Goal: Task Accomplishment & Management: Manage account settings

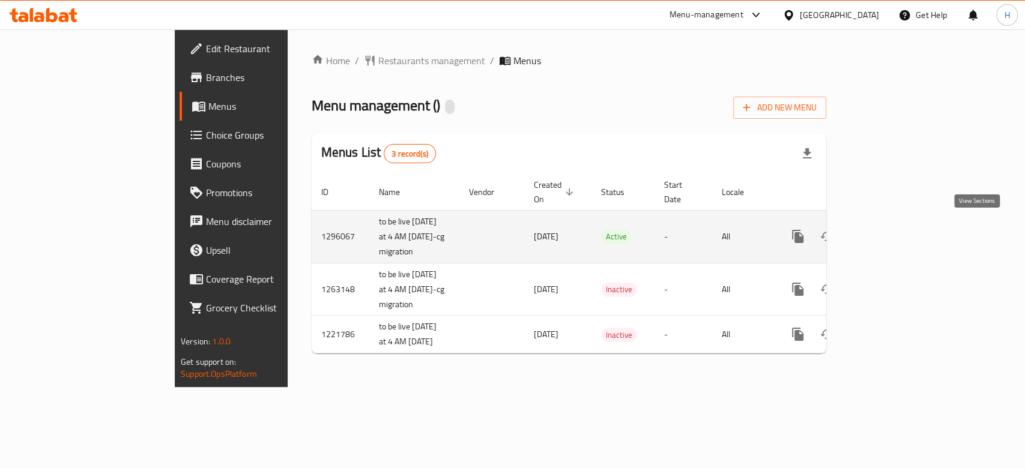
click at [891, 229] on icon "enhanced table" at bounding box center [884, 236] width 14 height 14
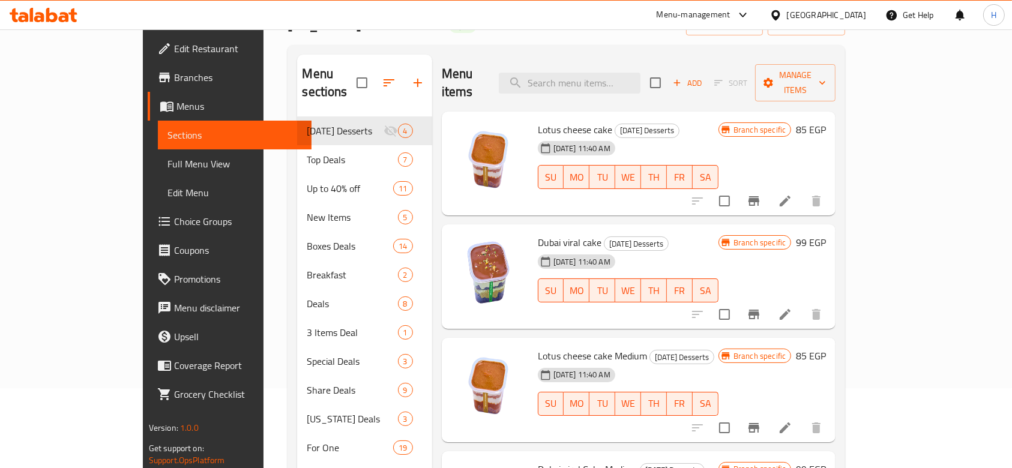
scroll to position [160, 0]
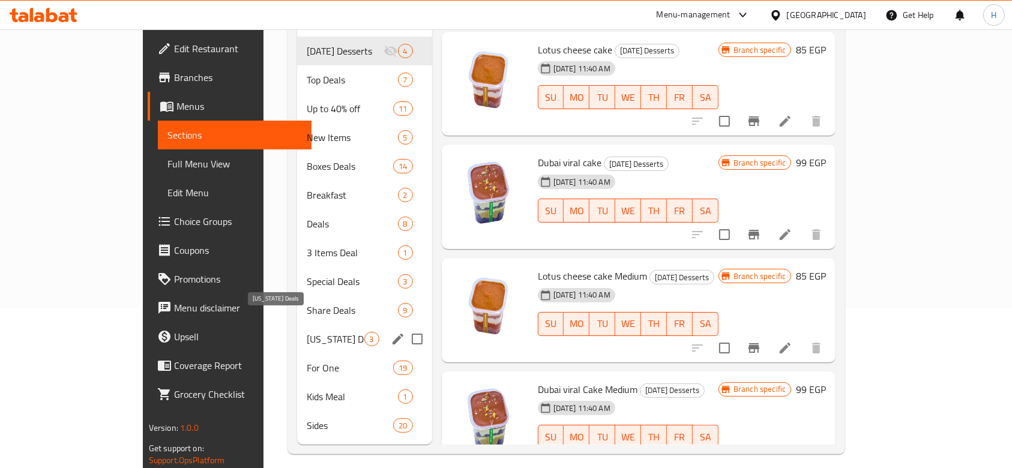
click at [307, 332] on span "Kansas Deals" at bounding box center [335, 339] width 57 height 14
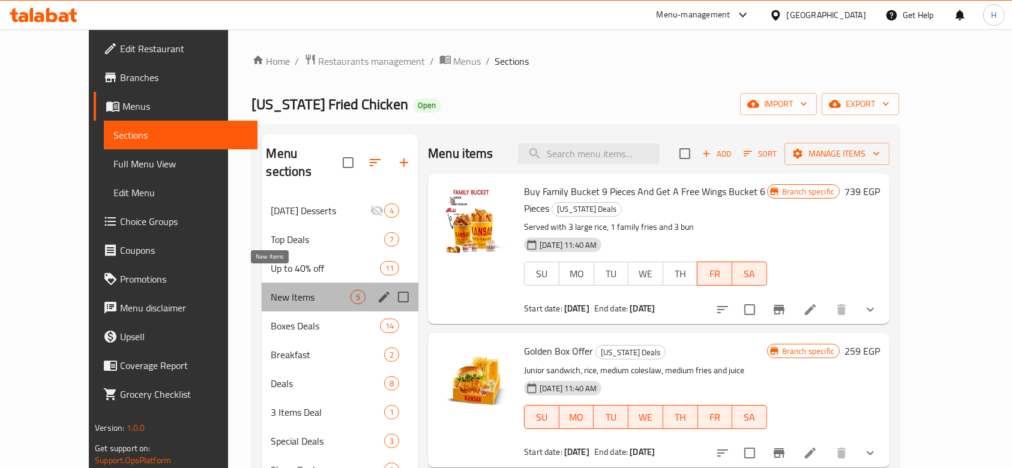
click at [290, 290] on span "New Items" at bounding box center [311, 297] width 80 height 14
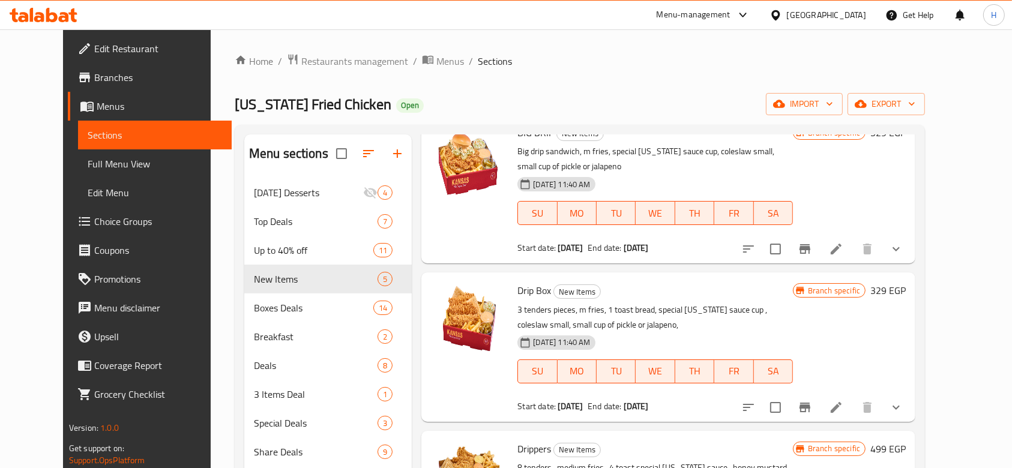
scroll to position [240, 0]
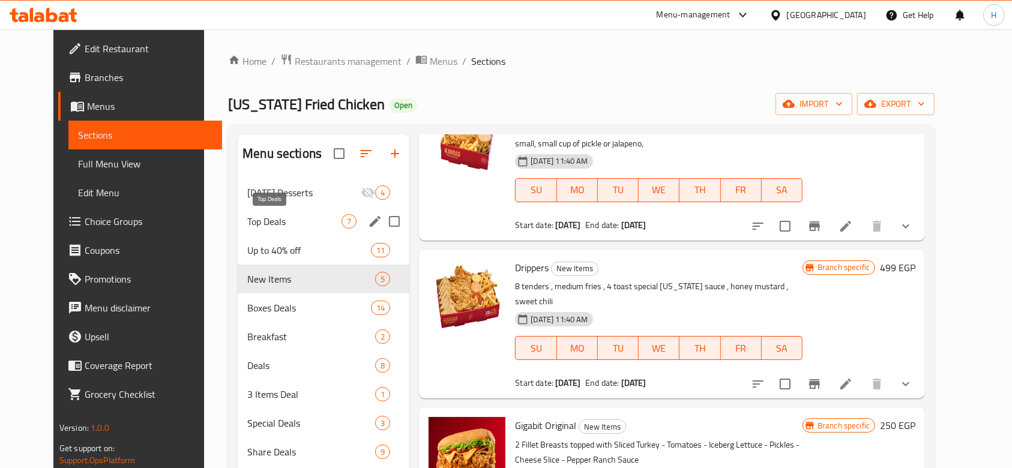
click at [262, 220] on span "Top Deals" at bounding box center [294, 221] width 94 height 14
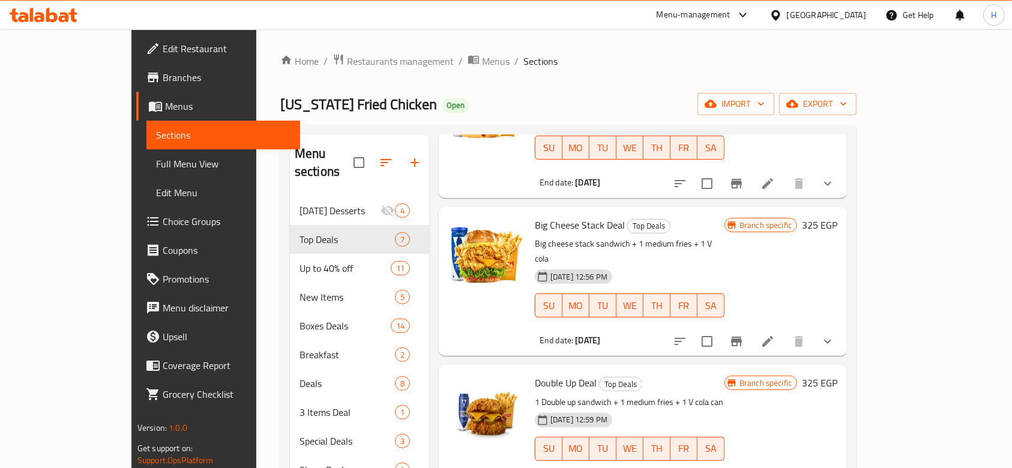
scroll to position [400, 0]
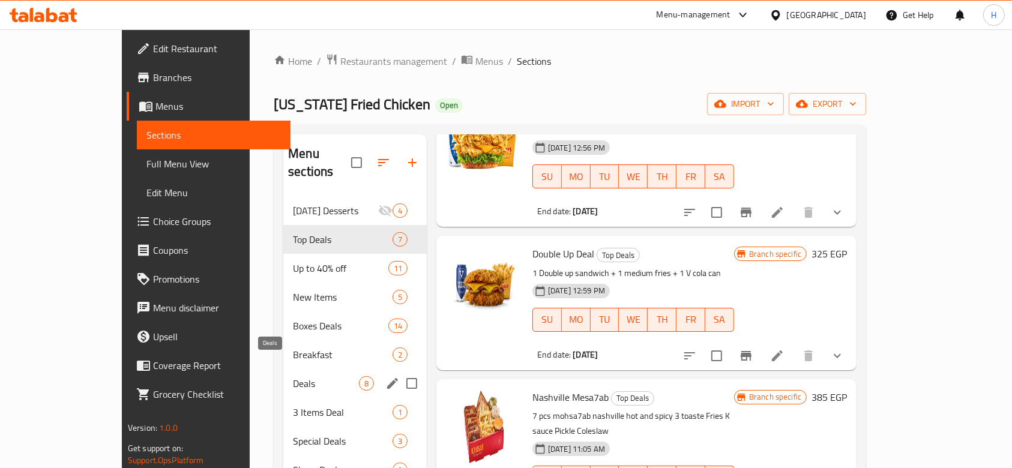
click at [293, 376] on span "Deals" at bounding box center [326, 383] width 66 height 14
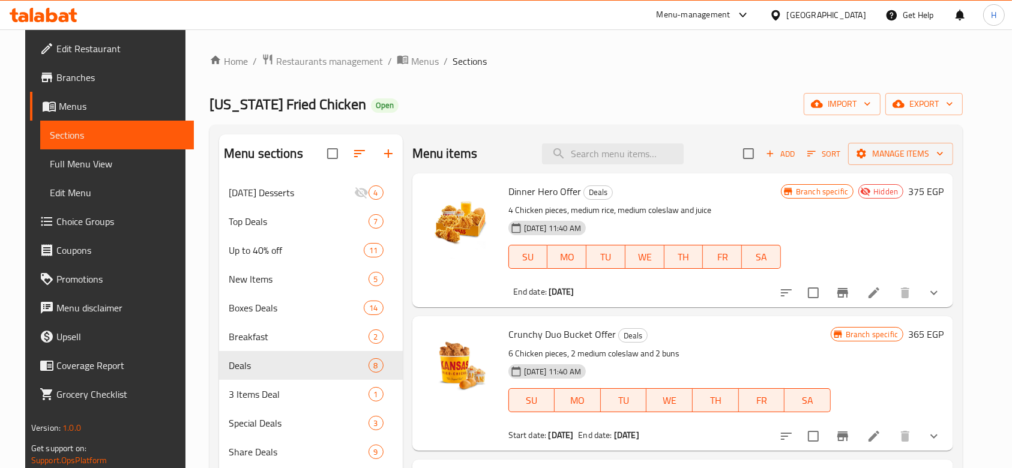
click at [53, 97] on link "Menus" at bounding box center [112, 106] width 164 height 29
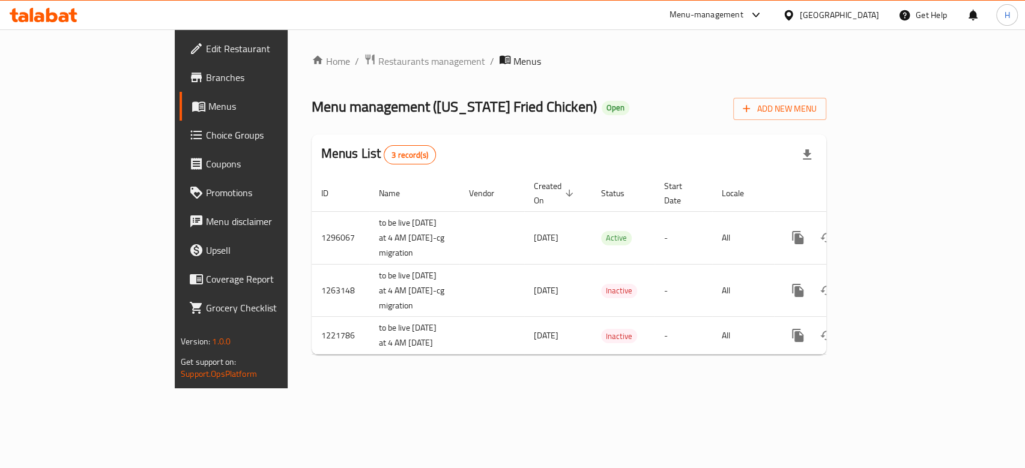
click at [206, 70] on span "Branches" at bounding box center [271, 77] width 130 height 14
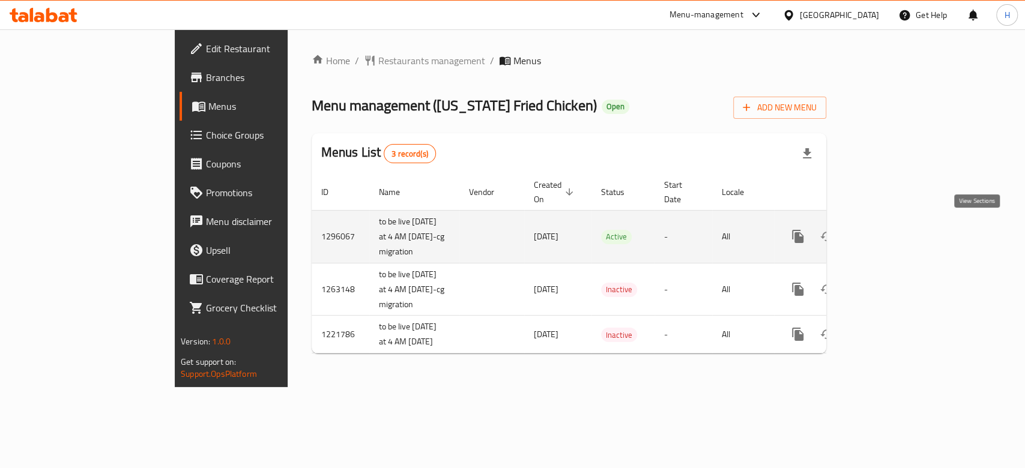
click at [891, 233] on icon "enhanced table" at bounding box center [884, 236] width 14 height 14
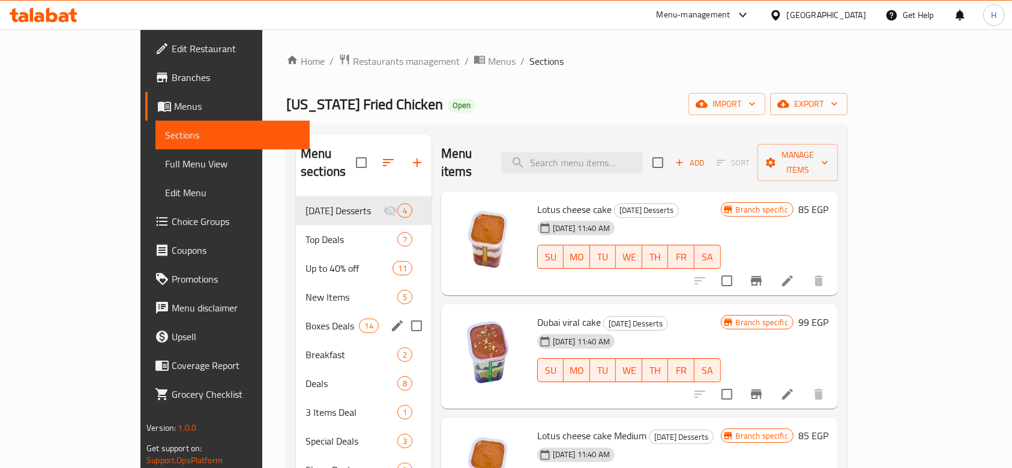
scroll to position [160, 0]
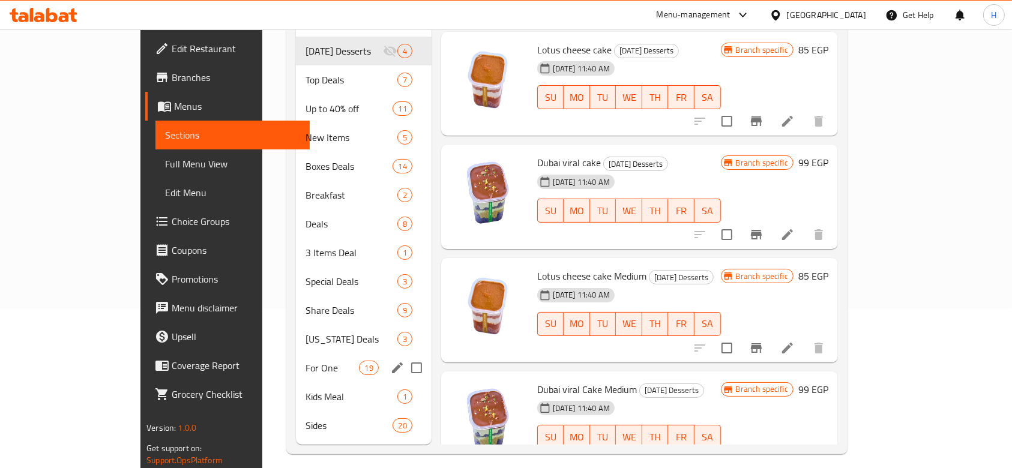
click at [296, 361] on div "For One 19" at bounding box center [364, 368] width 136 height 29
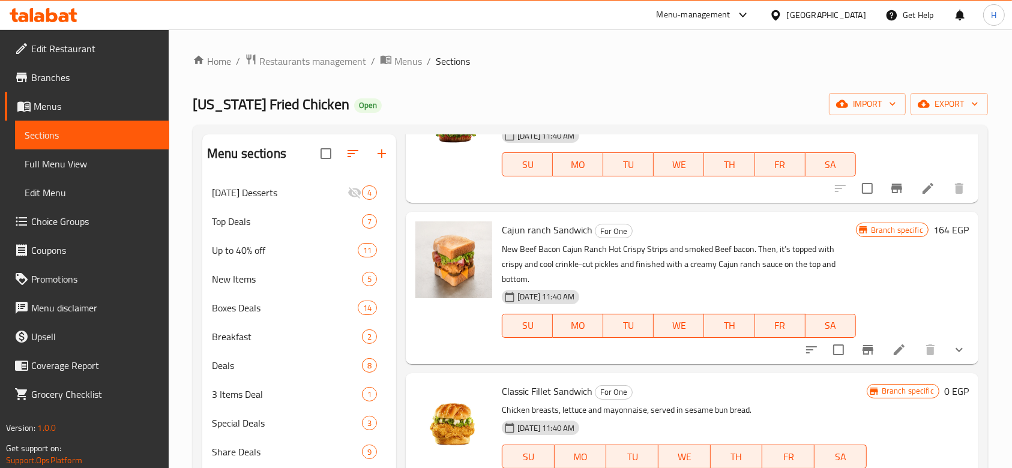
scroll to position [560, 0]
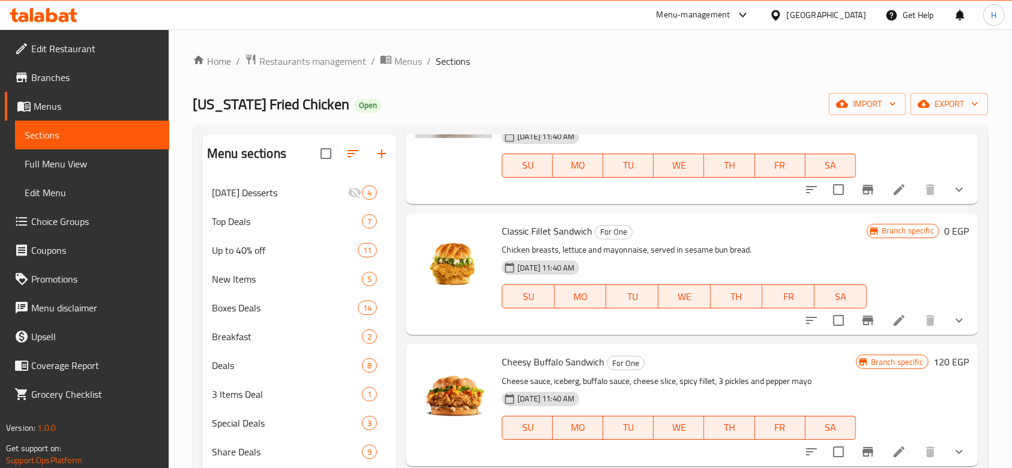
click at [517, 257] on p "Chicken breasts, lettuce and mayonnaise, served in sesame bun bread." at bounding box center [684, 249] width 364 height 15
click at [892, 328] on icon at bounding box center [899, 320] width 14 height 14
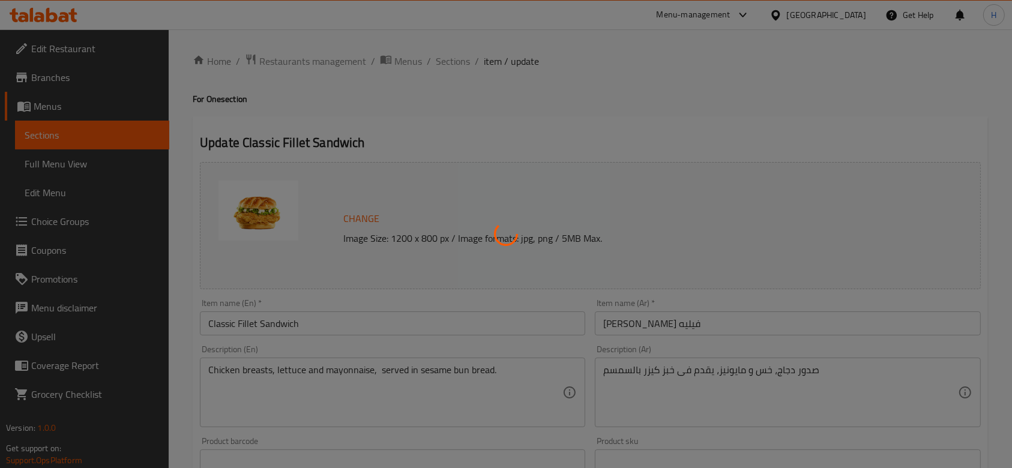
type input "إختيارك من الطعم:"
type input "1"
type input "الإضافات:"
type input "0"
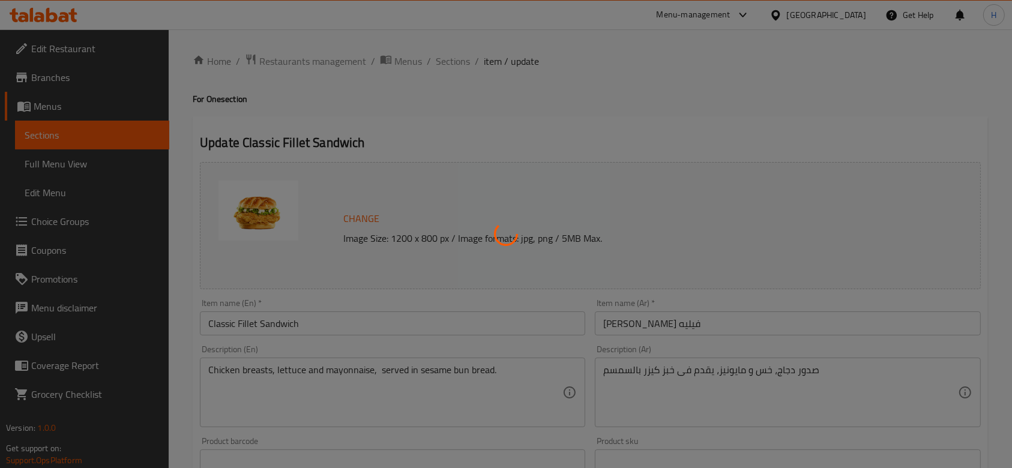
type input "6"
type input "إختيارك من الطعم:"
type input "1"
type input "اختيارك من المشروب"
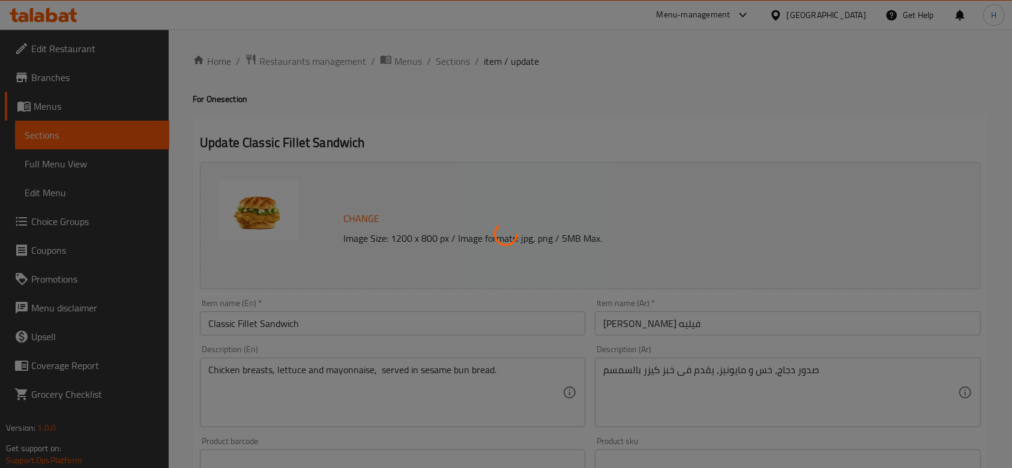
type input "1"
type input "اختيارك من الفرايز"
type input "0"
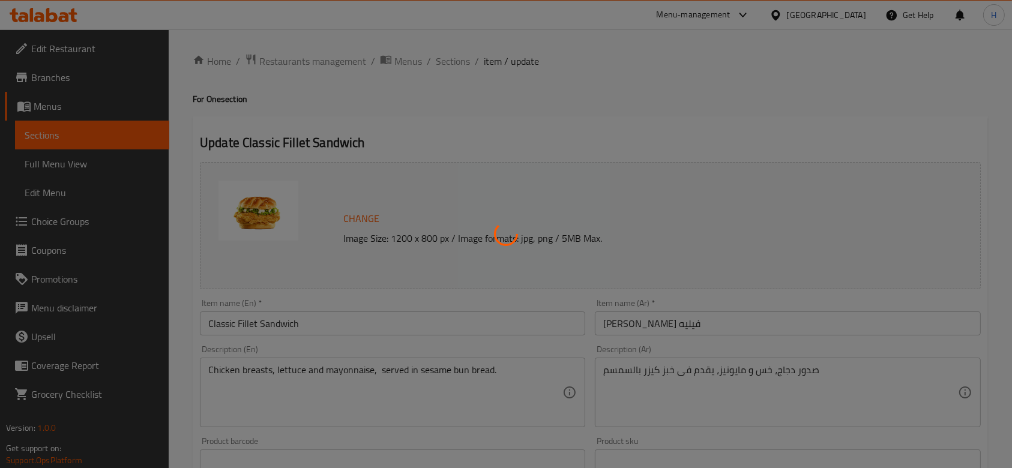
type input "الإضافات:"
type input "0"
type input "6"
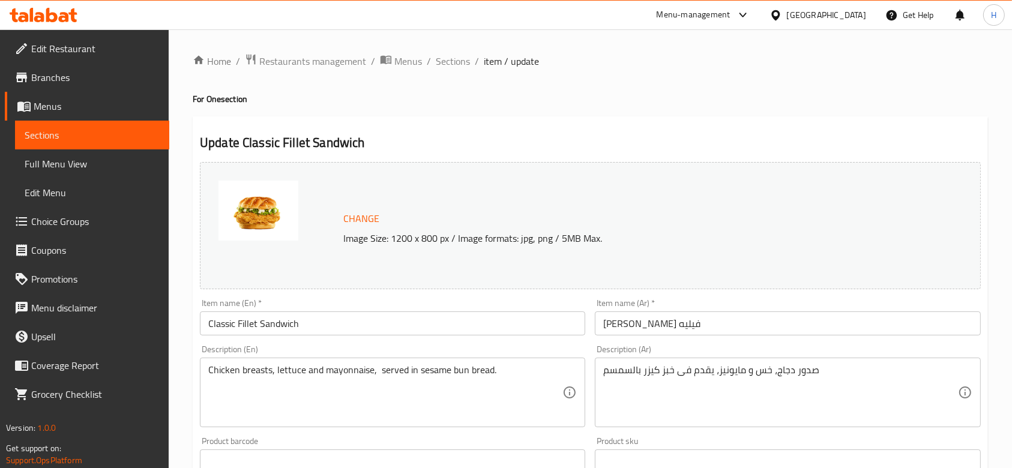
click at [37, 4] on div at bounding box center [43, 15] width 87 height 24
click at [41, 25] on div at bounding box center [43, 15] width 87 height 24
click at [82, 15] on div at bounding box center [43, 15] width 87 height 24
click at [53, 11] on icon at bounding box center [44, 15] width 68 height 14
